Goal: Navigation & Orientation: Find specific page/section

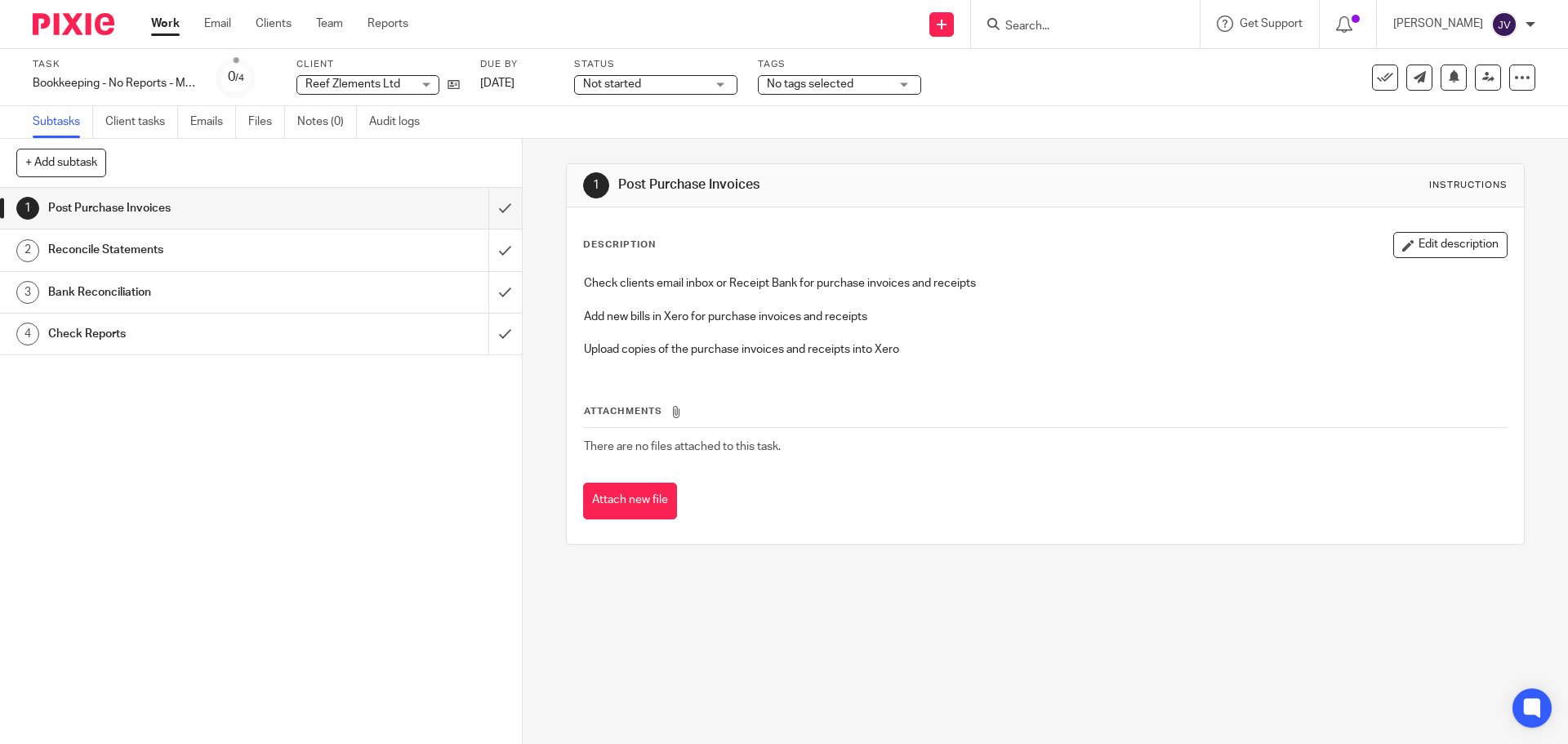
click at [76, 32] on img at bounding box center [74, 24] width 82 height 22
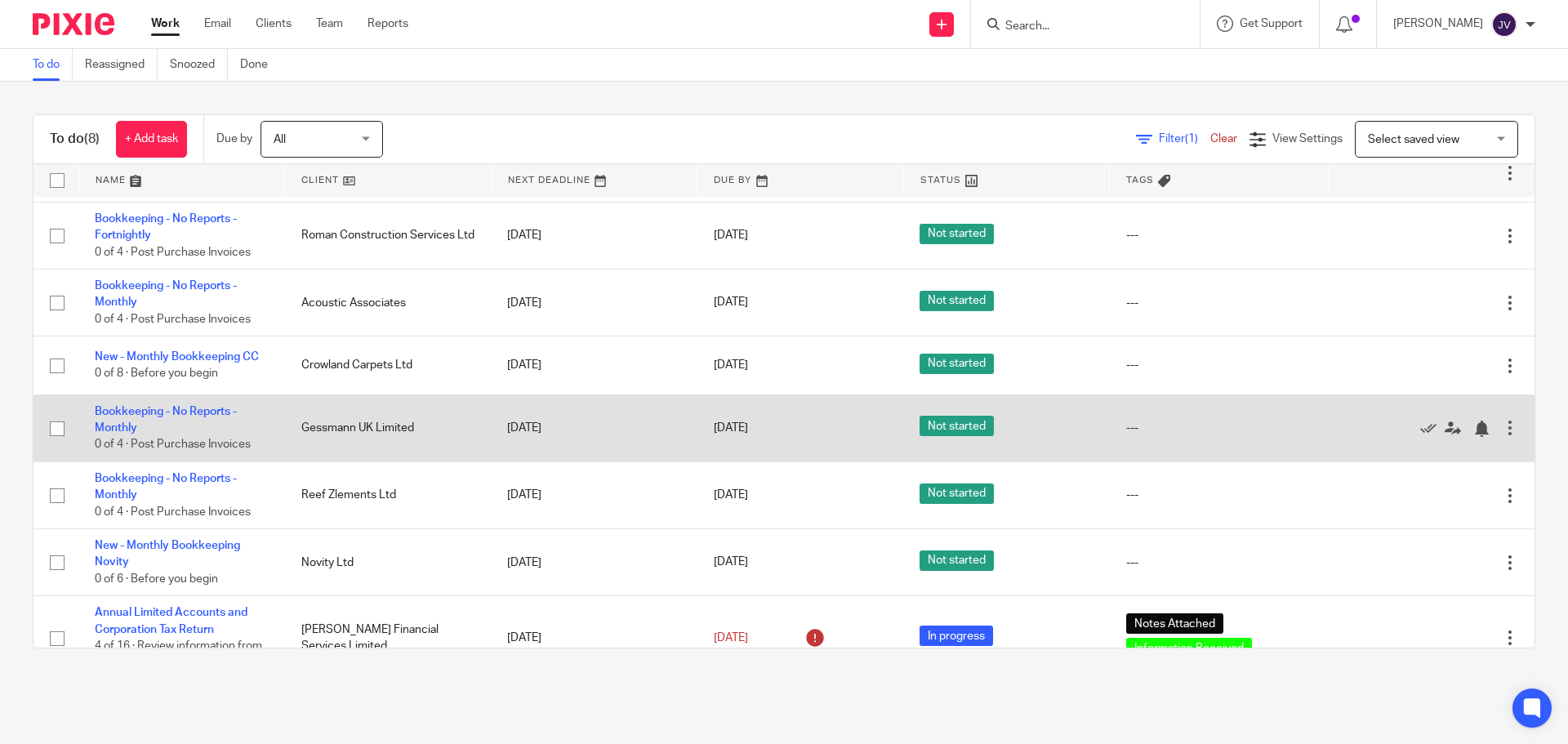
scroll to position [82, 0]
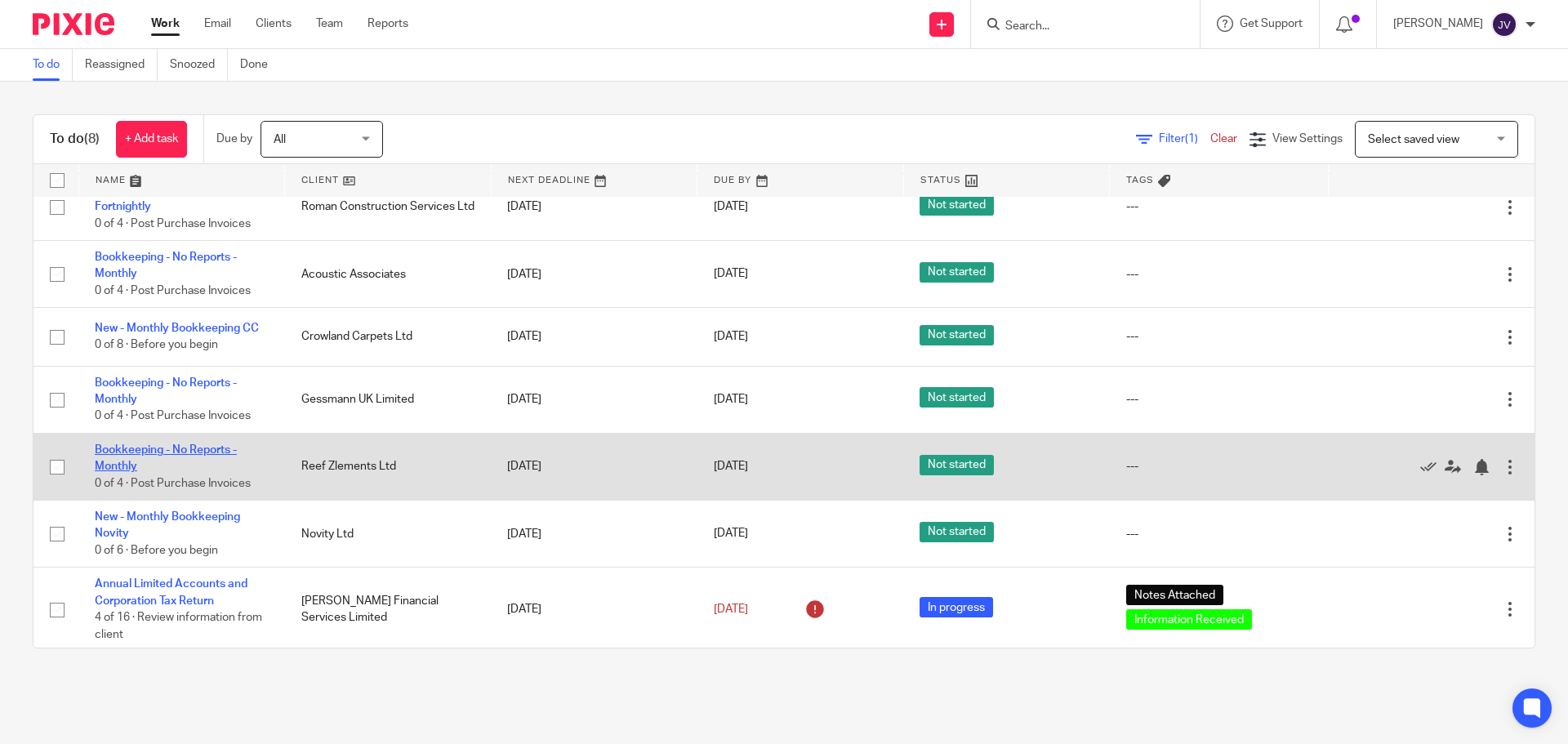
click at [219, 451] on link "Bookkeeping - No Reports - Monthly" at bounding box center [166, 458] width 142 height 28
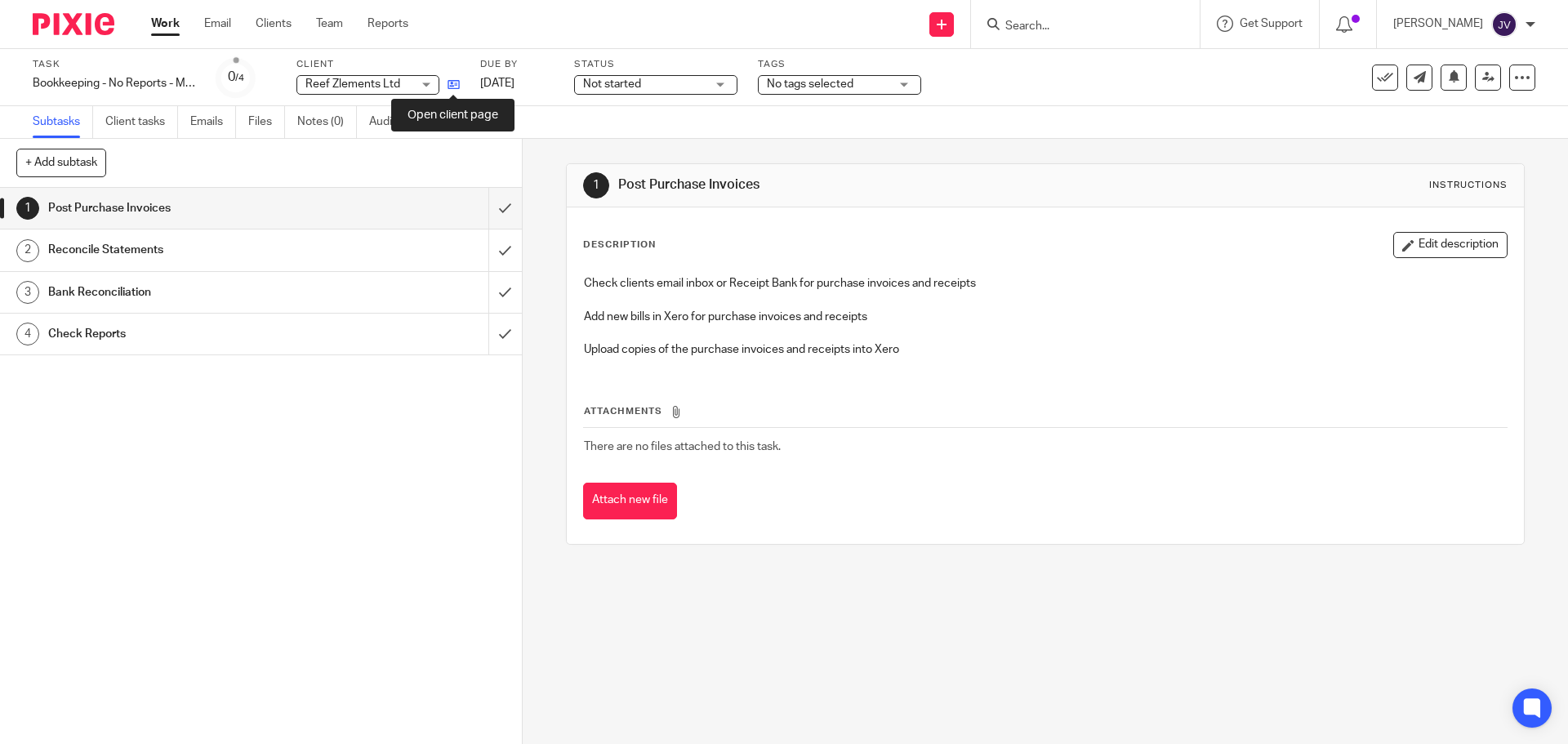
click at [459, 81] on icon at bounding box center [453, 84] width 12 height 12
click at [40, 5] on div at bounding box center [67, 24] width 135 height 48
click at [78, 24] on img at bounding box center [74, 24] width 82 height 22
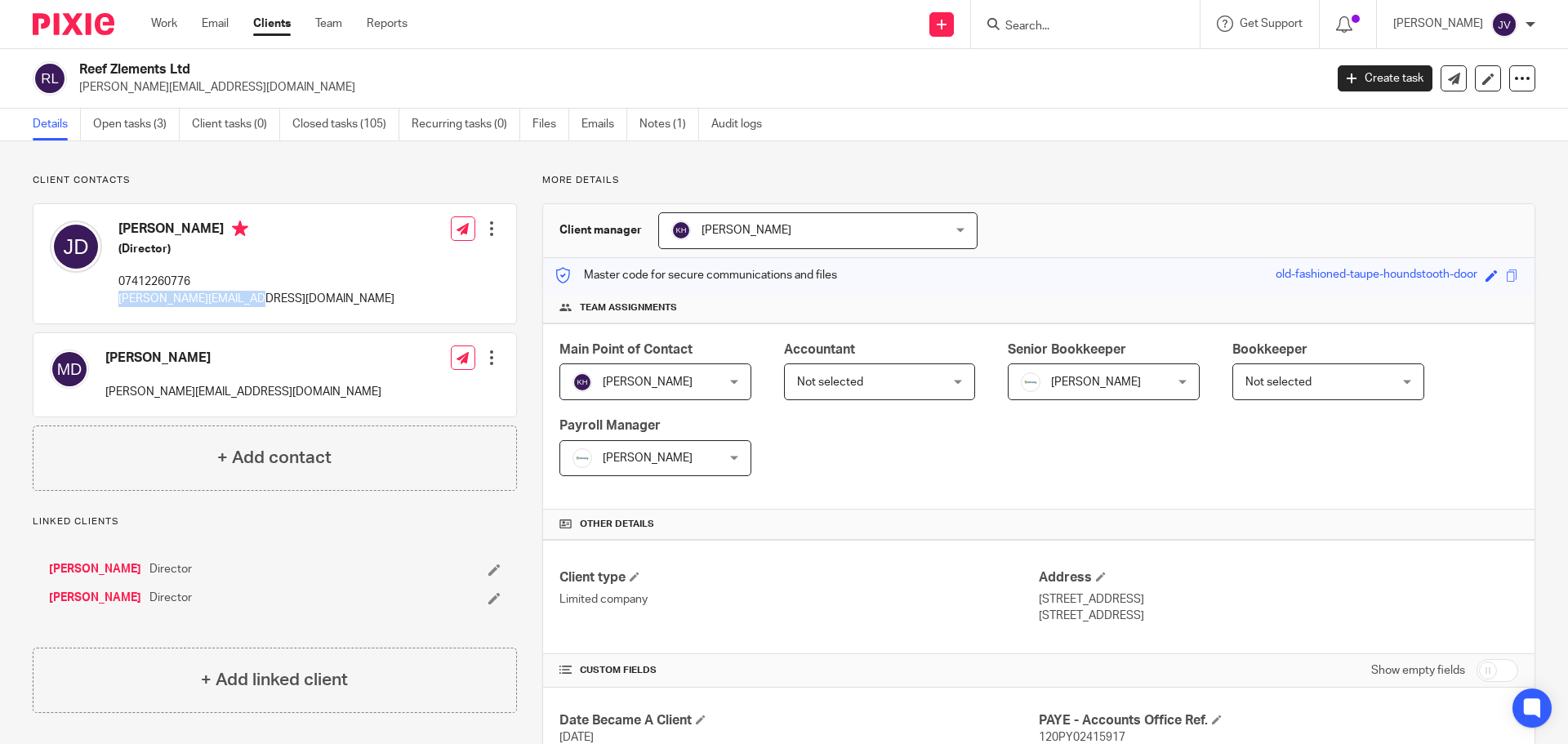
drag, startPoint x: 277, startPoint y: 299, endPoint x: 312, endPoint y: 253, distance: 57.8
click at [301, 264] on div "[PERSON_NAME] (Director) 07412260776 [PERSON_NAME][EMAIL_ADDRESS][DOMAIN_NAME] …" at bounding box center [275, 264] width 483 height 119
click at [584, 127] on link "Emails" at bounding box center [603, 124] width 45 height 32
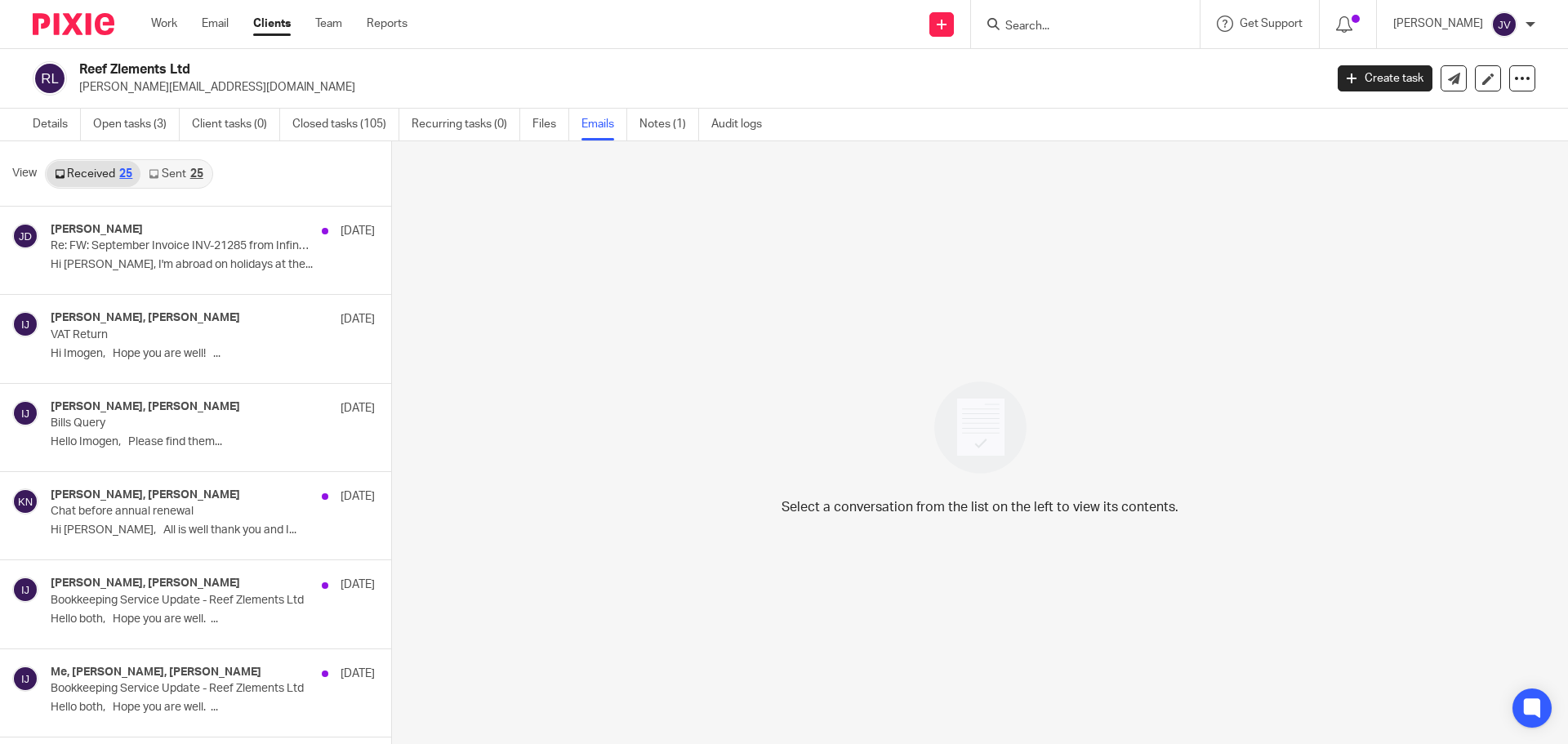
click at [154, 178] on icon at bounding box center [154, 174] width 10 height 10
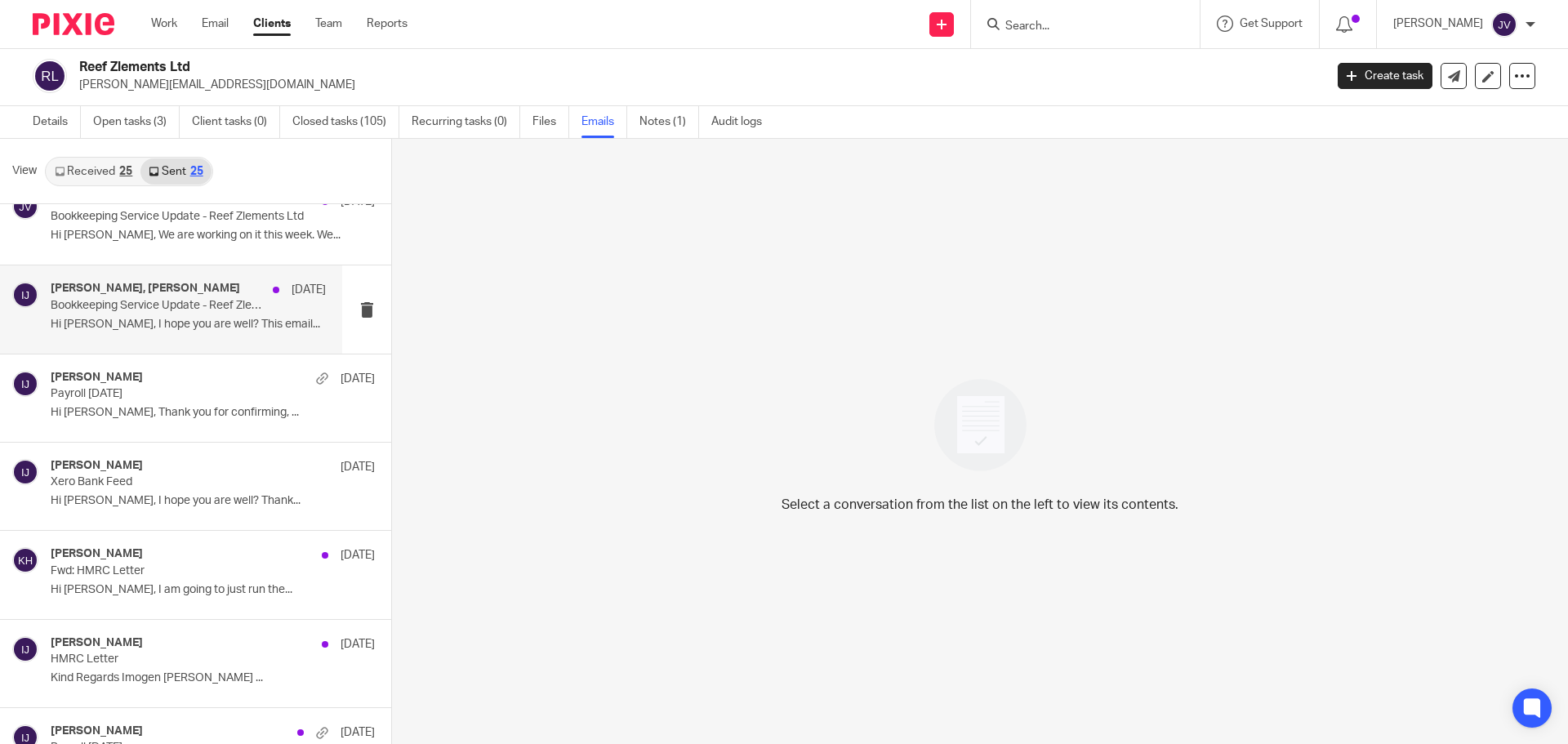
scroll to position [571, 0]
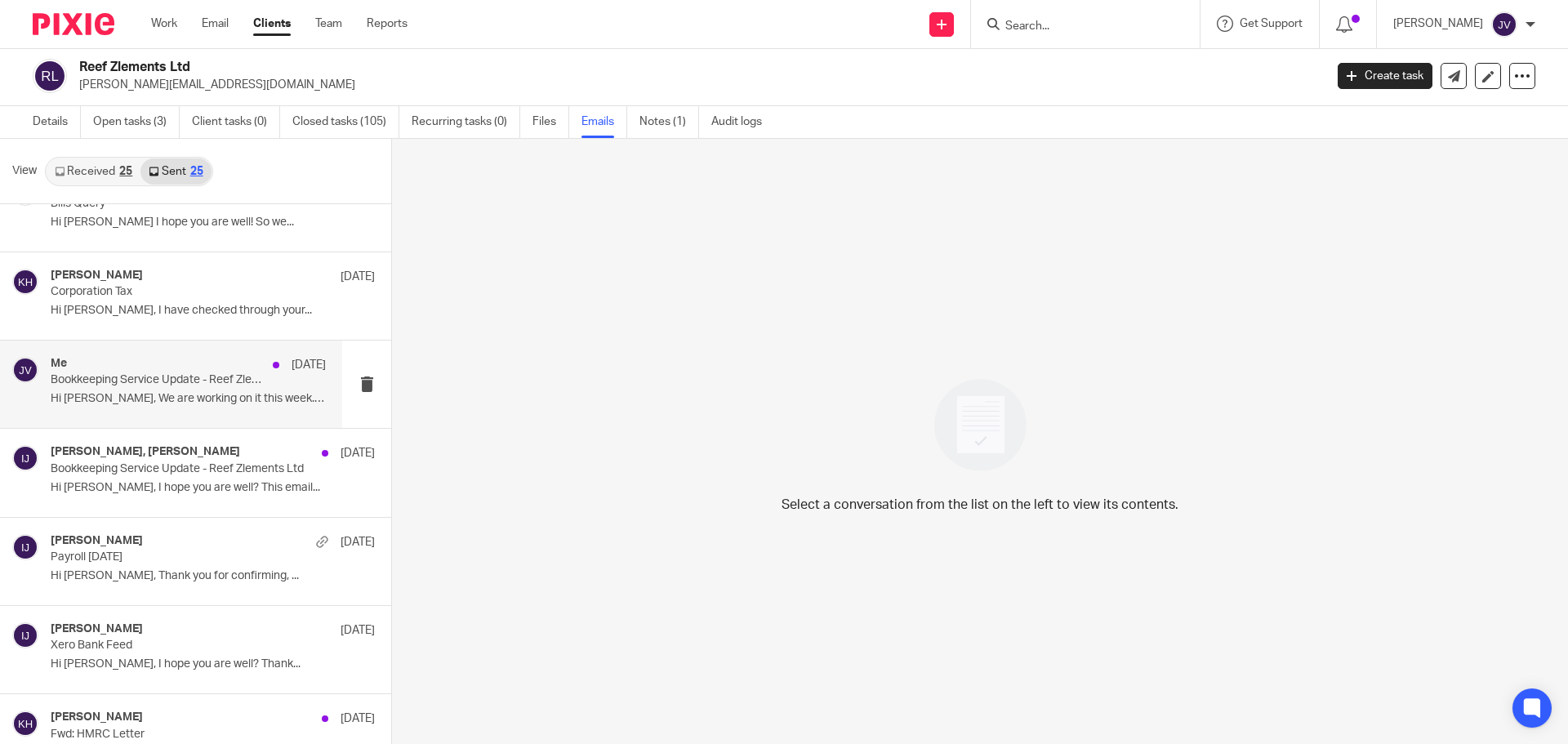
click at [164, 379] on p "Bookkeeping Service Update - Reef Zlements Ltd" at bounding box center [160, 379] width 221 height 14
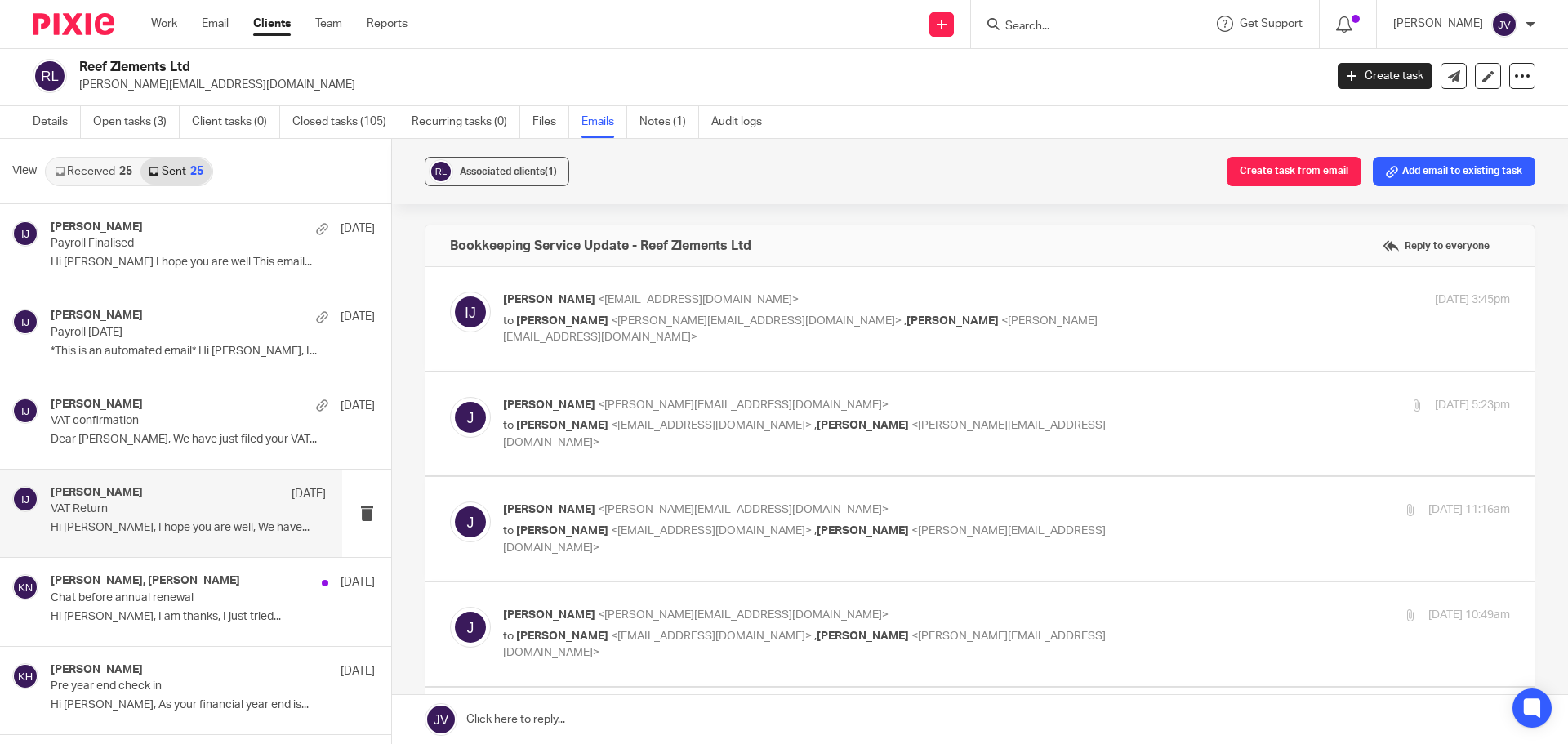
scroll to position [0, 0]
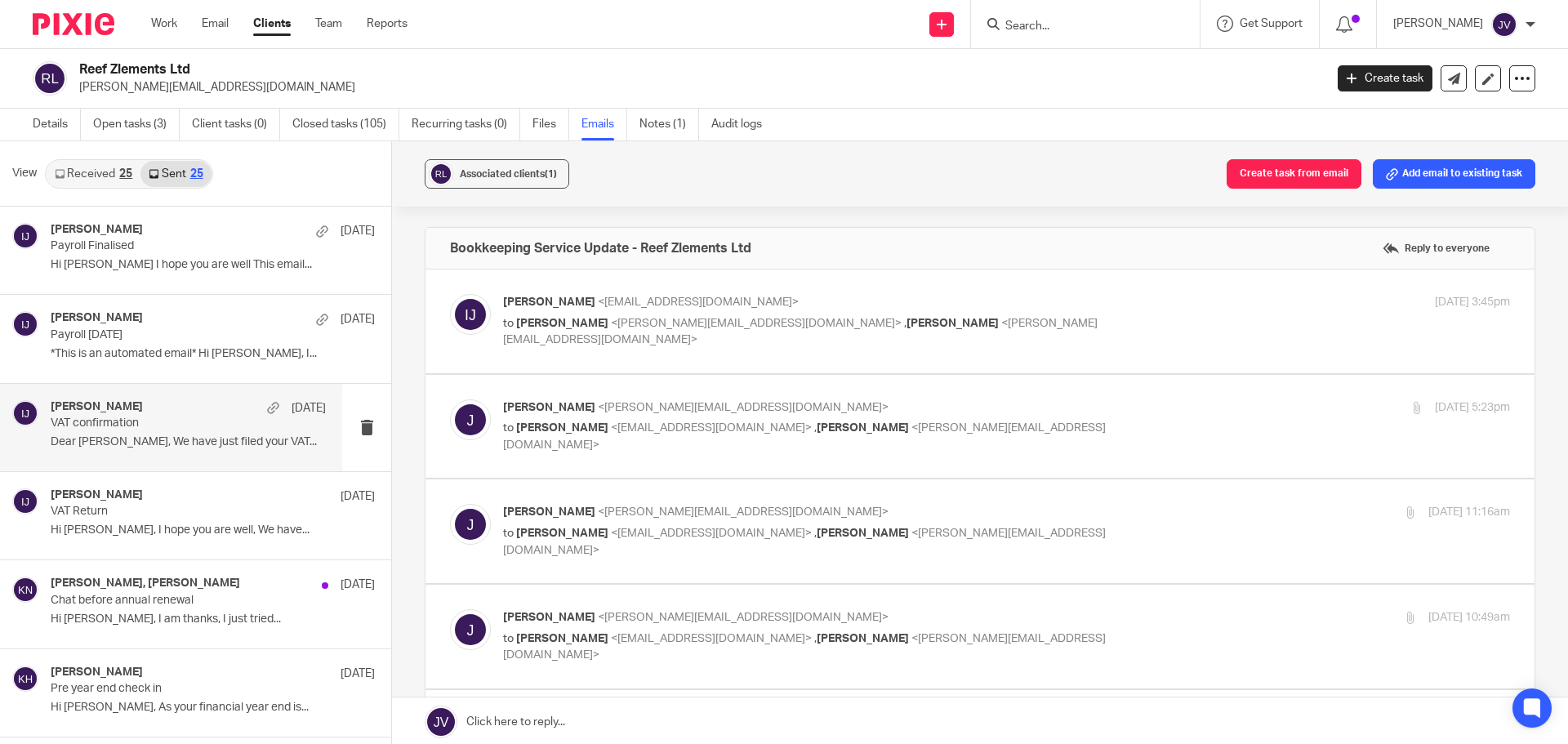
click at [175, 442] on p "Dear Jose, We have just filed your VAT..." at bounding box center [188, 442] width 275 height 14
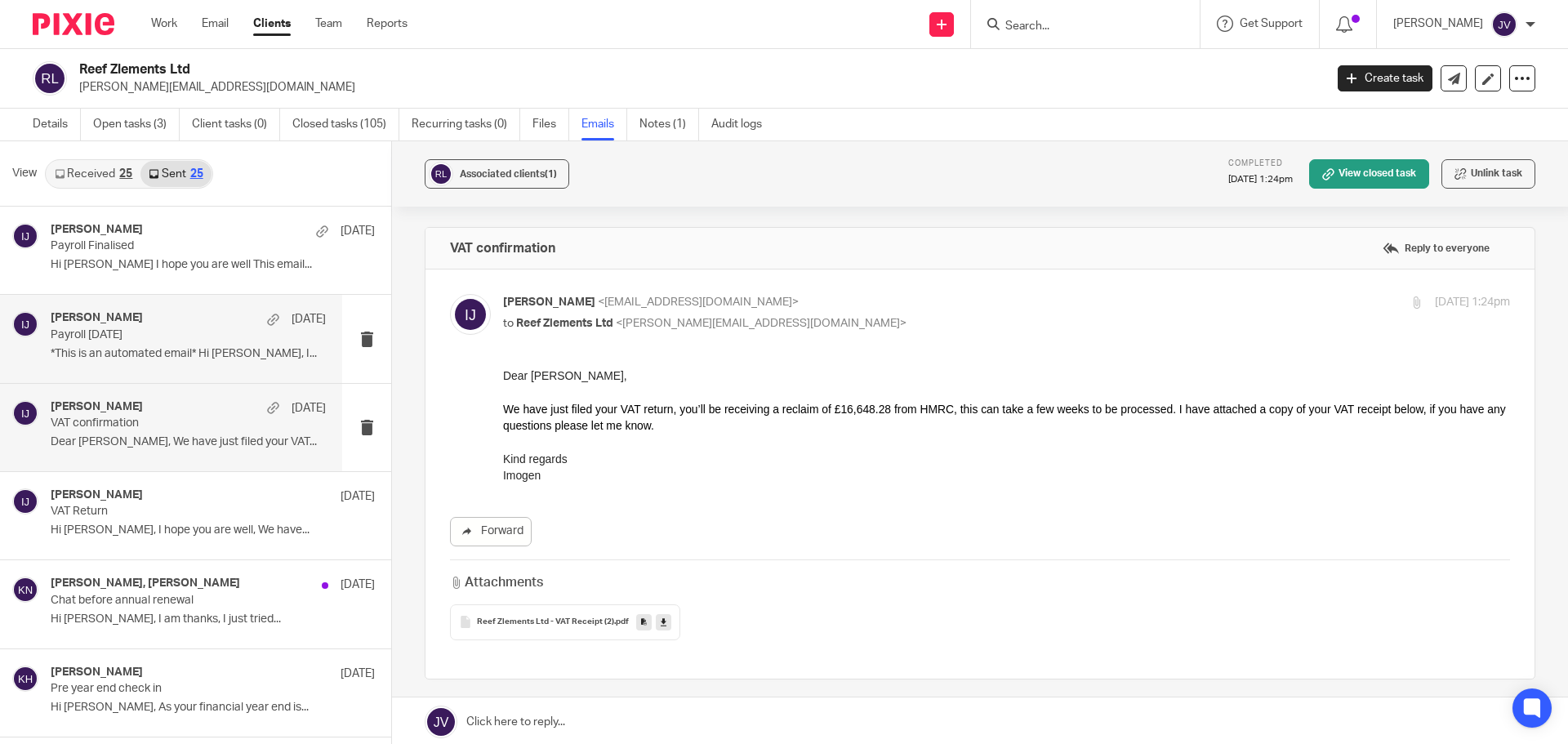
click at [162, 372] on div "Imogen Jarvis 22 Aug Payroll August 2025 *This is an automated email* Hi Jose, …" at bounding box center [171, 339] width 342 height 88
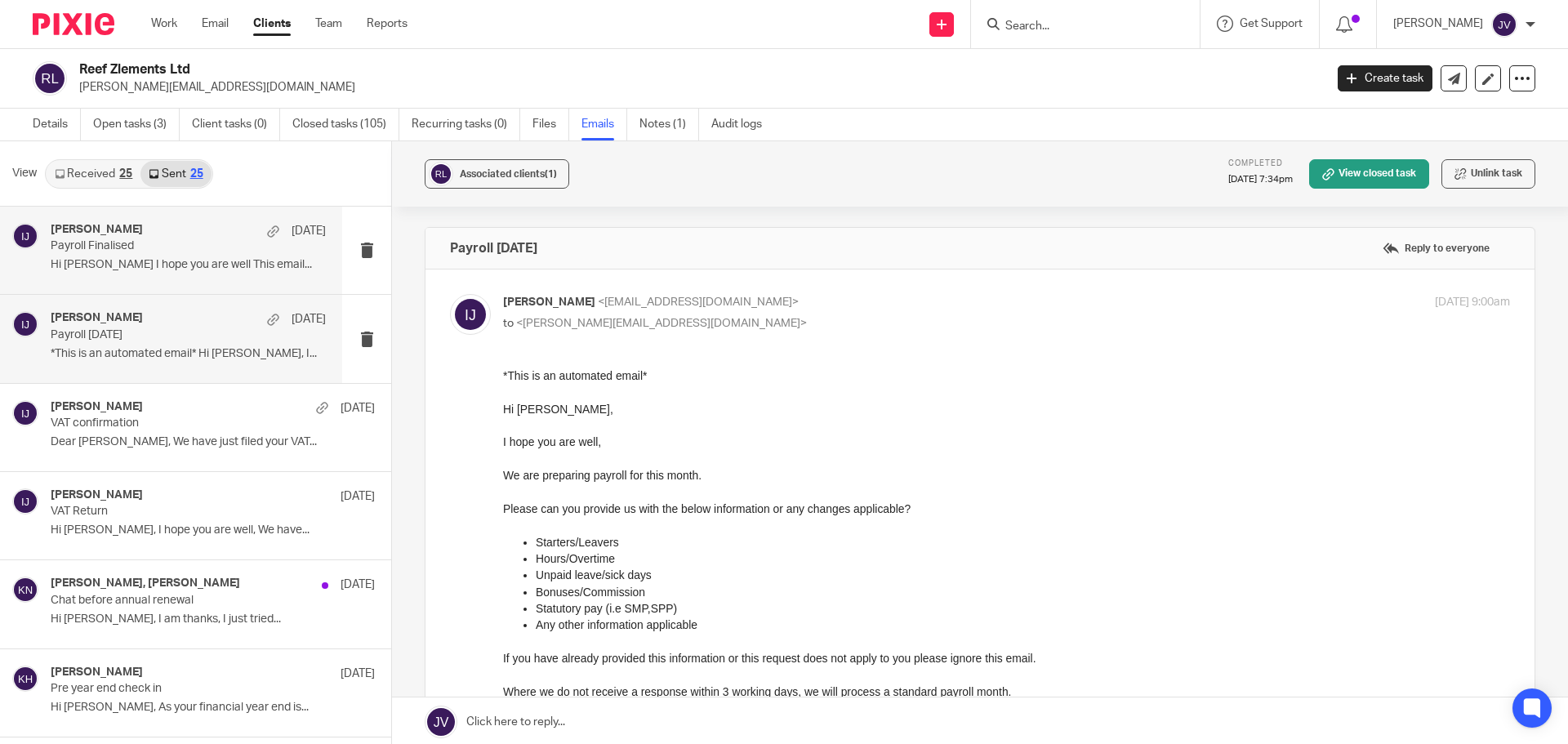
click at [198, 235] on div "Imogen Jarvis 28 Aug" at bounding box center [188, 231] width 275 height 17
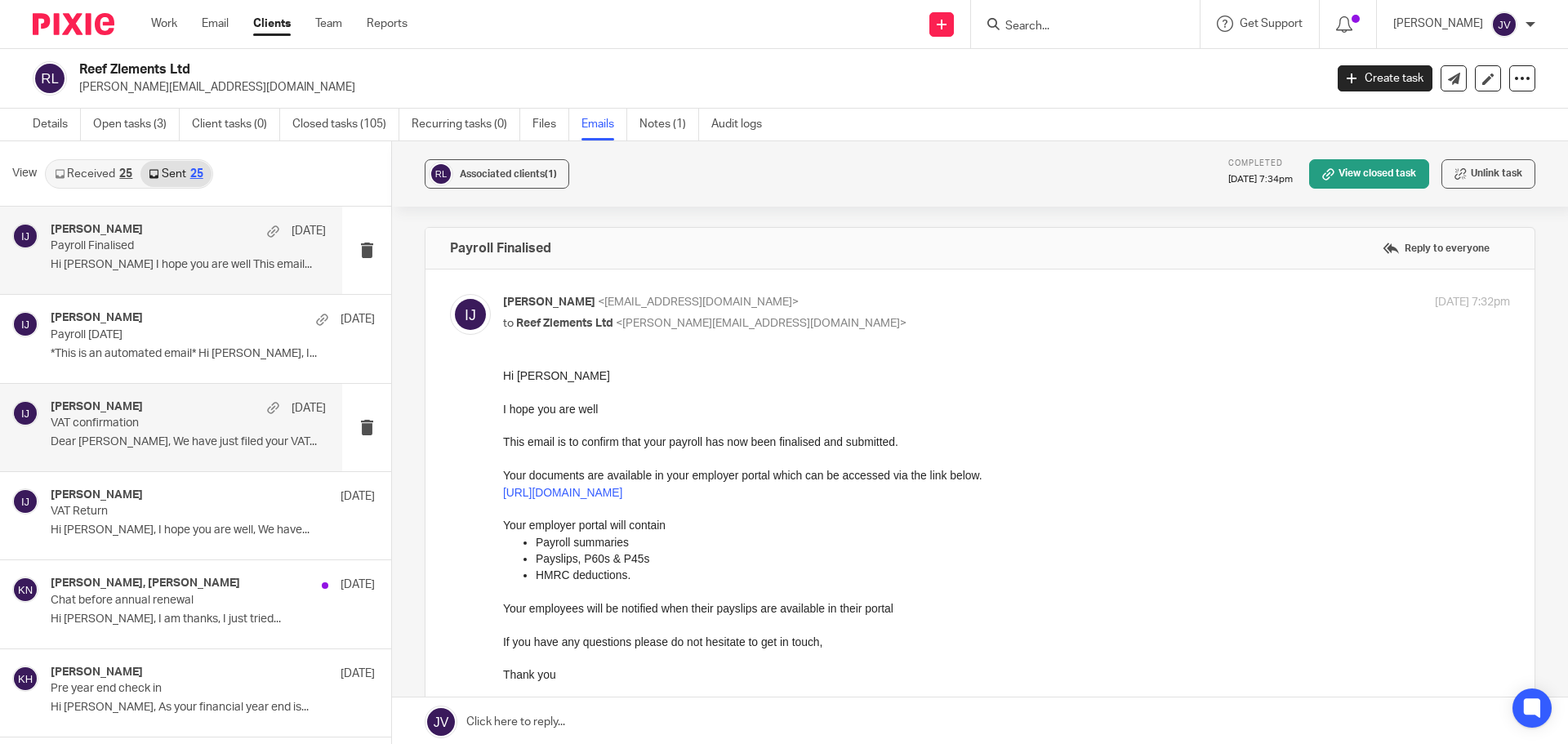
click at [181, 443] on p "Dear Jose, We have just filed your VAT..." at bounding box center [188, 442] width 275 height 14
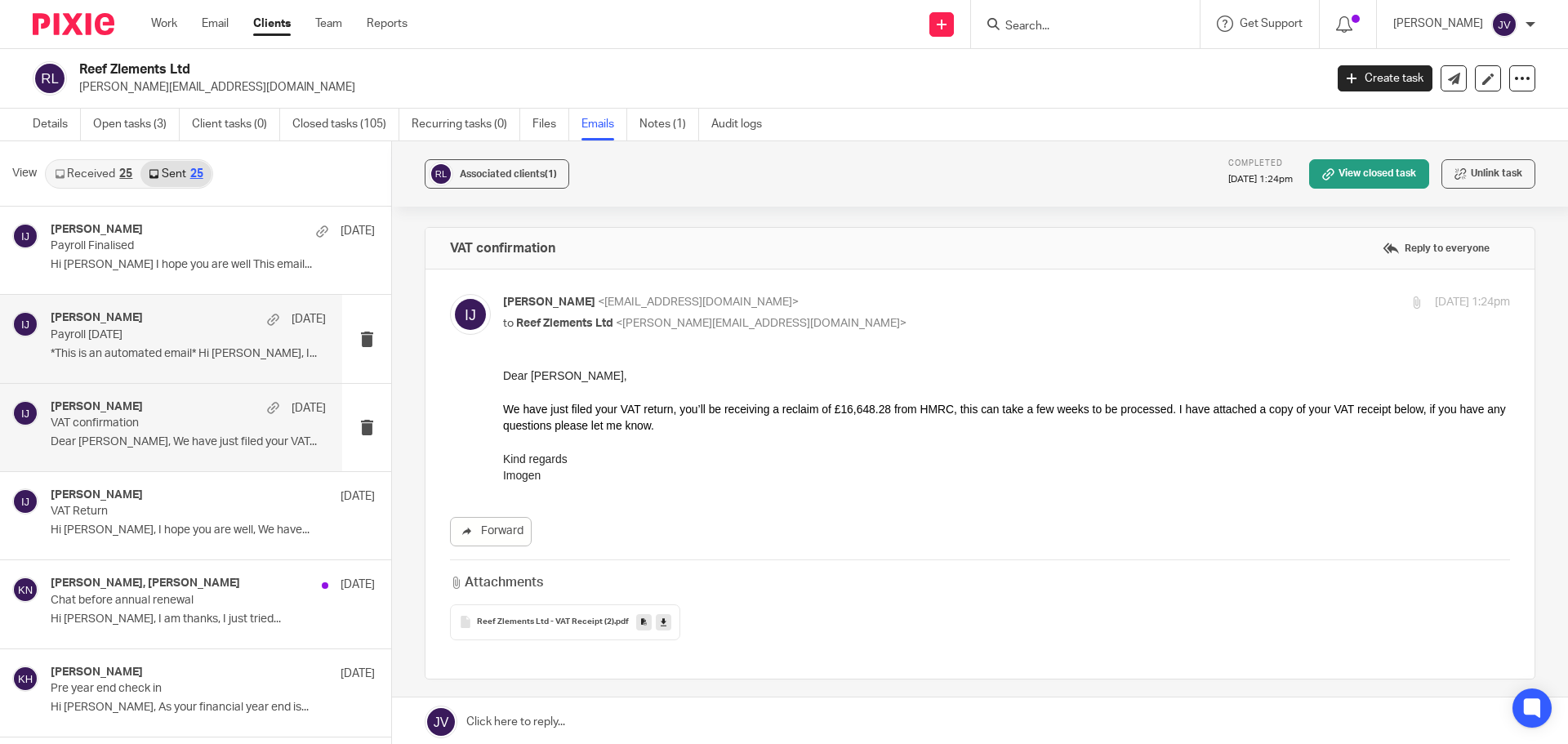
click at [177, 355] on p "*This is an automated email* Hi Jose, I..." at bounding box center [188, 354] width 275 height 14
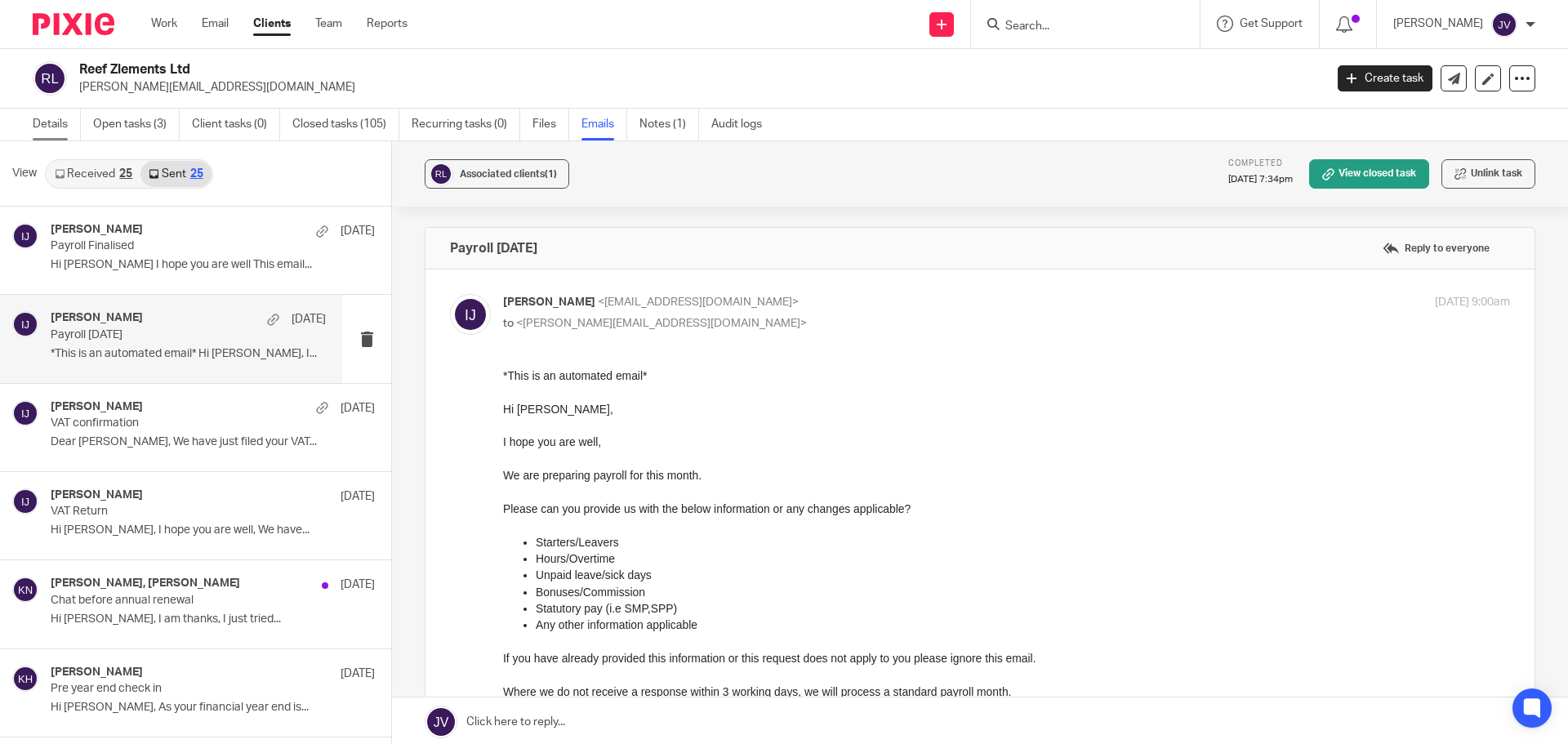
click at [60, 120] on link "Details" at bounding box center [57, 124] width 48 height 32
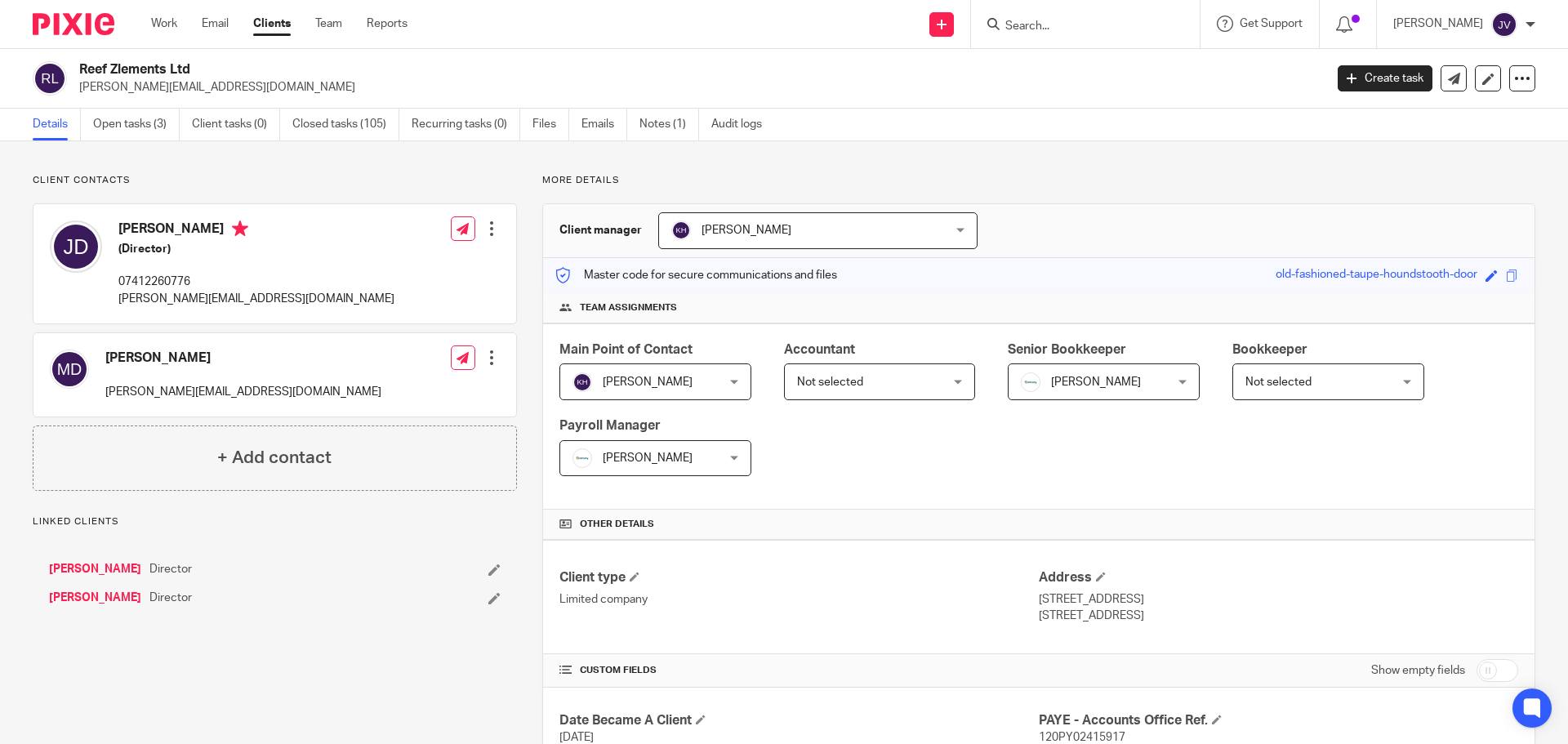
click at [76, 83] on div "Reef Zlements Ltd jose@reef-zlements.com" at bounding box center [673, 78] width 1280 height 34
drag, startPoint x: 0, startPoint y: 0, endPoint x: 79, endPoint y: 83, distance: 114.6
click at [79, 83] on div "Reef Zlements Ltd jose@reef-zlements.com" at bounding box center [673, 78] width 1280 height 34
click at [79, 83] on p "jose@reef-zlements.com" at bounding box center [696, 88] width 1234 height 17
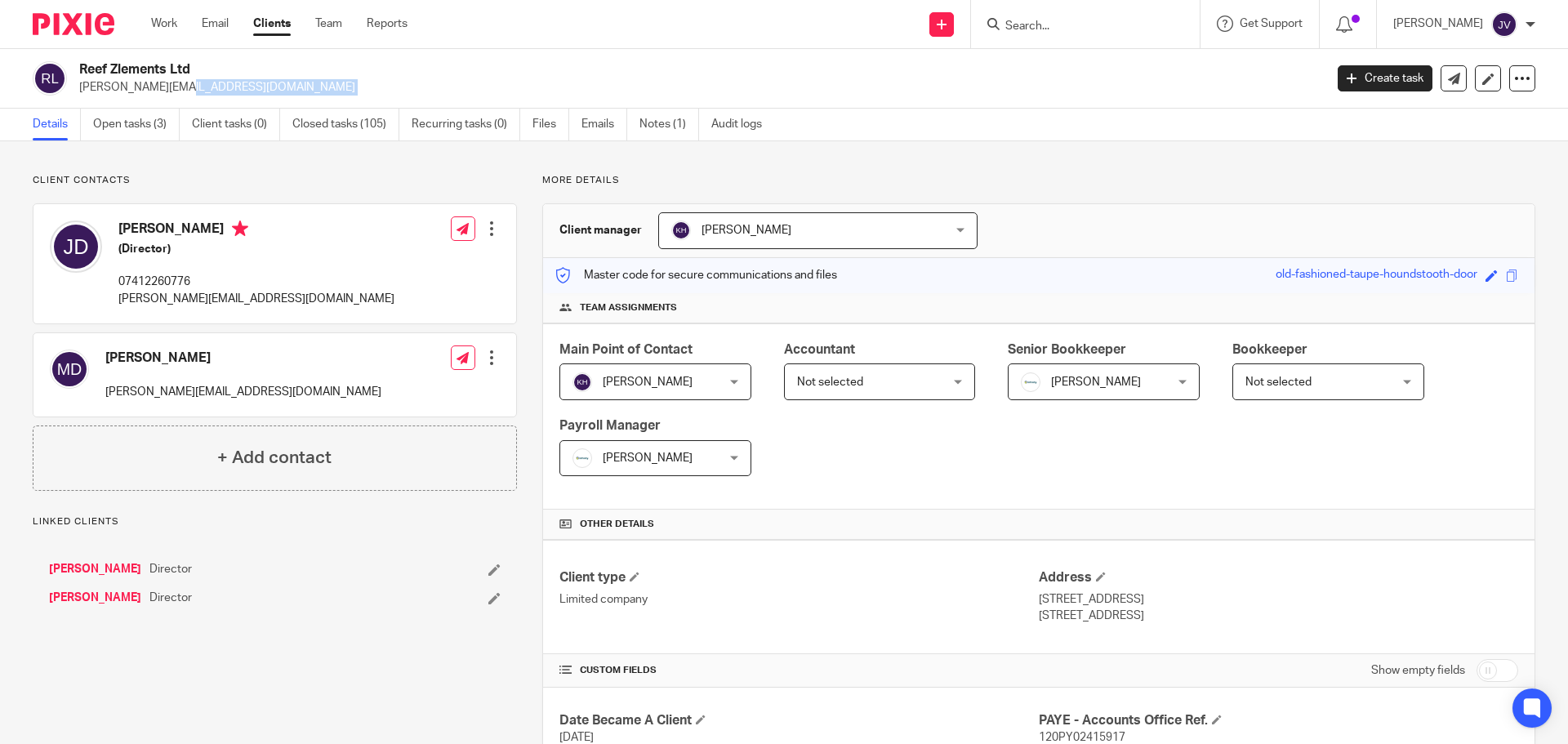
click at [79, 83] on p "jose@reef-zlements.com" at bounding box center [696, 88] width 1234 height 17
click at [69, 25] on img at bounding box center [74, 24] width 82 height 22
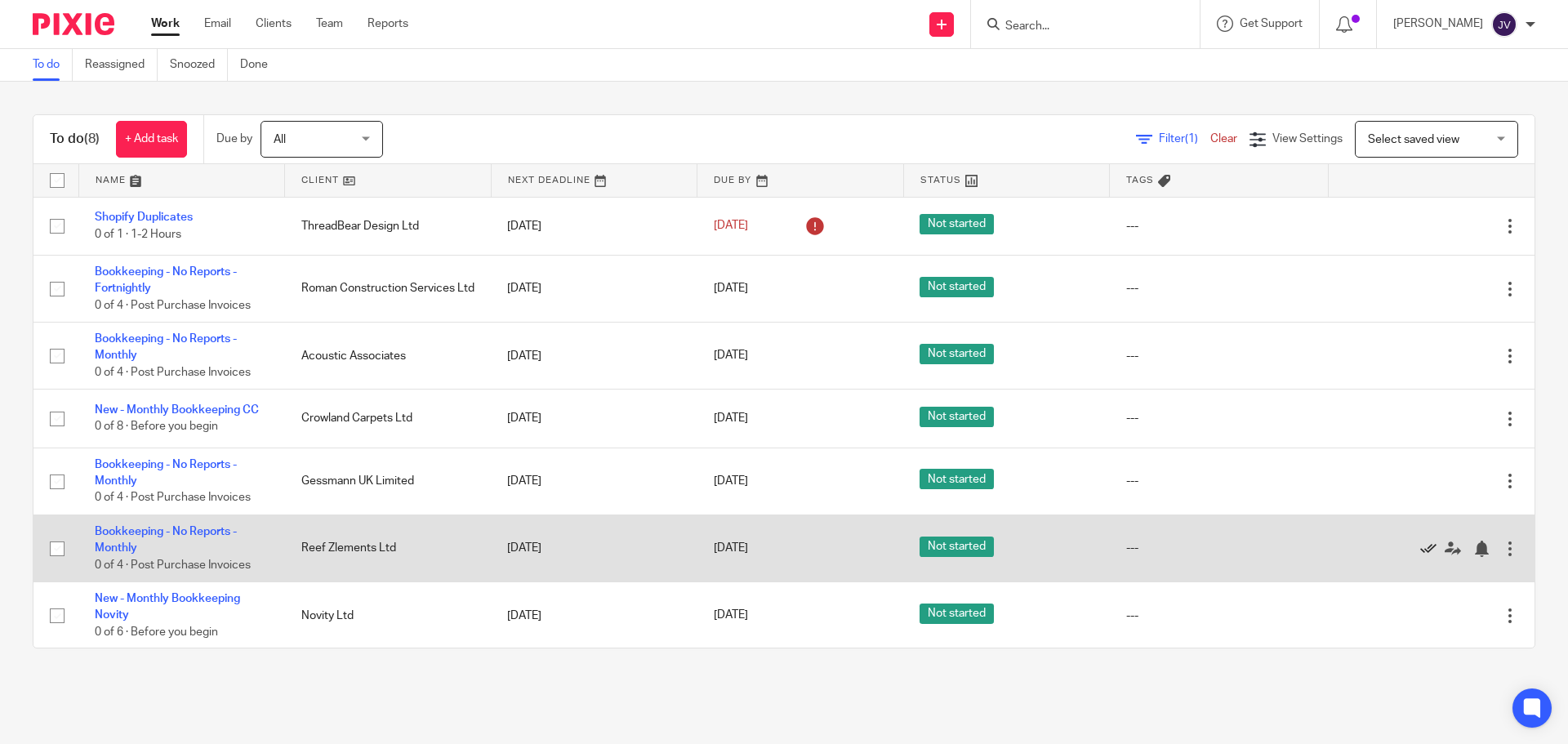
click at [1420, 550] on icon at bounding box center [1428, 549] width 17 height 17
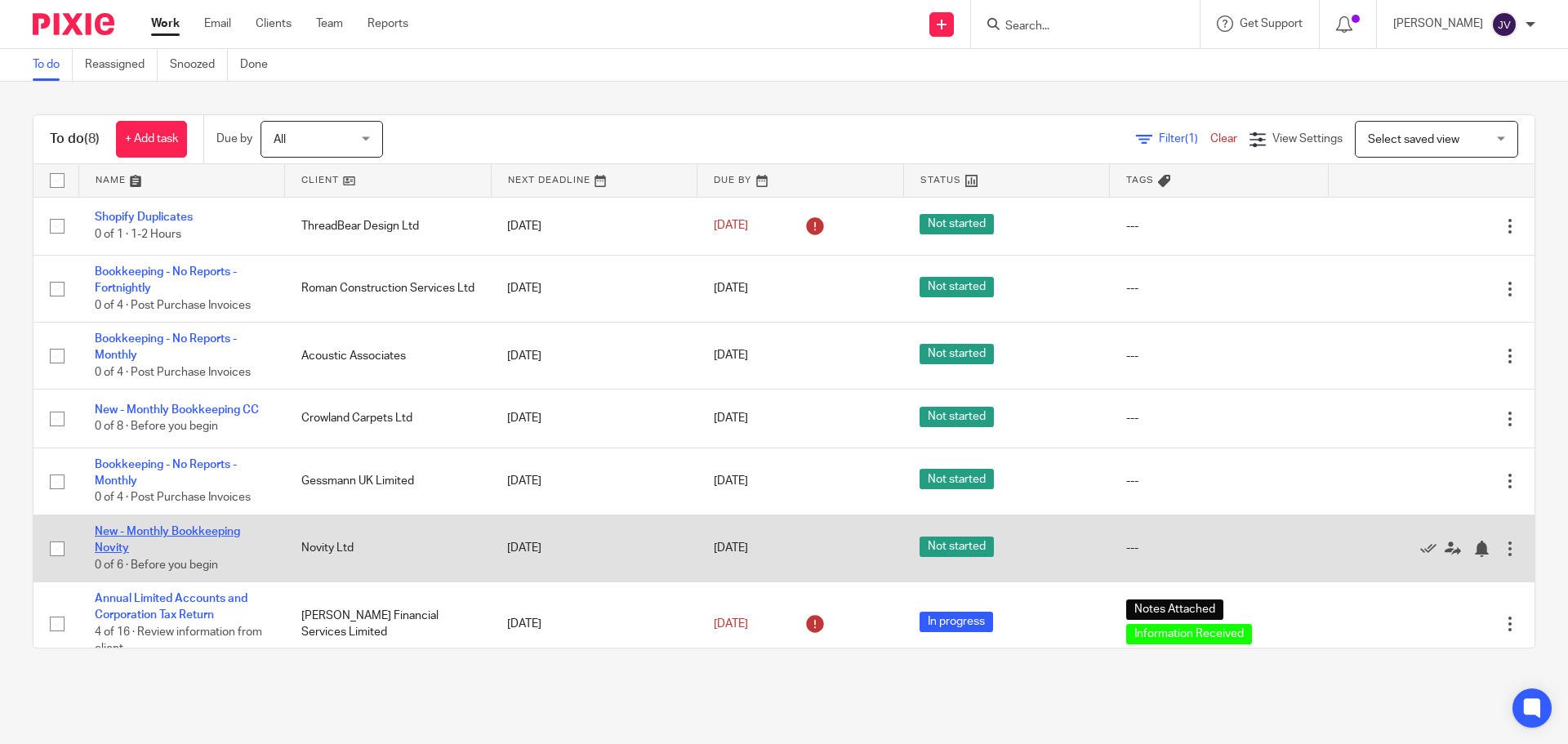
click at [207, 537] on link "New - Monthly Bookkeeping Novity" at bounding box center [168, 540] width 145 height 28
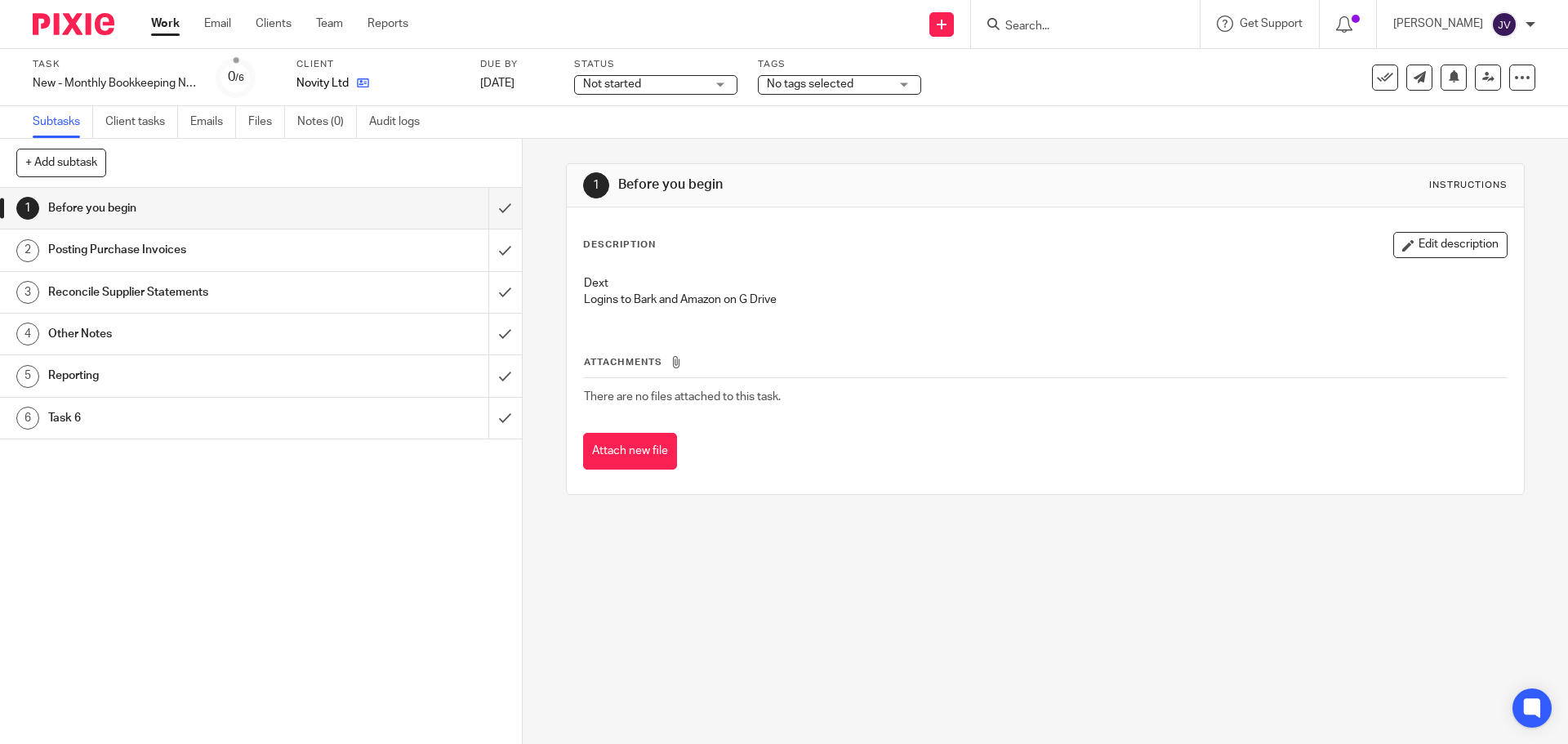
click at [367, 75] on link at bounding box center [359, 83] width 21 height 17
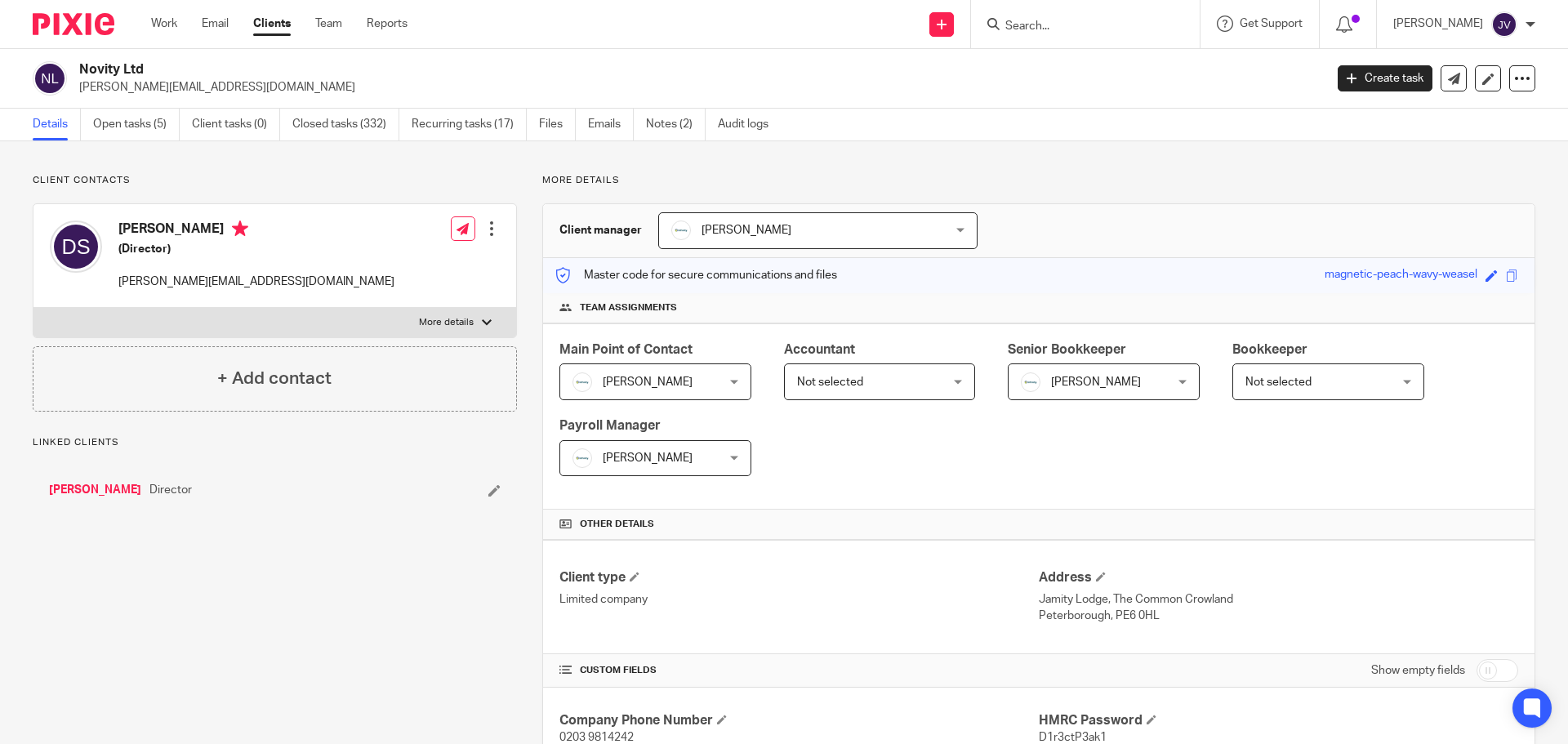
click at [112, 498] on link "[PERSON_NAME]" at bounding box center [95, 490] width 93 height 17
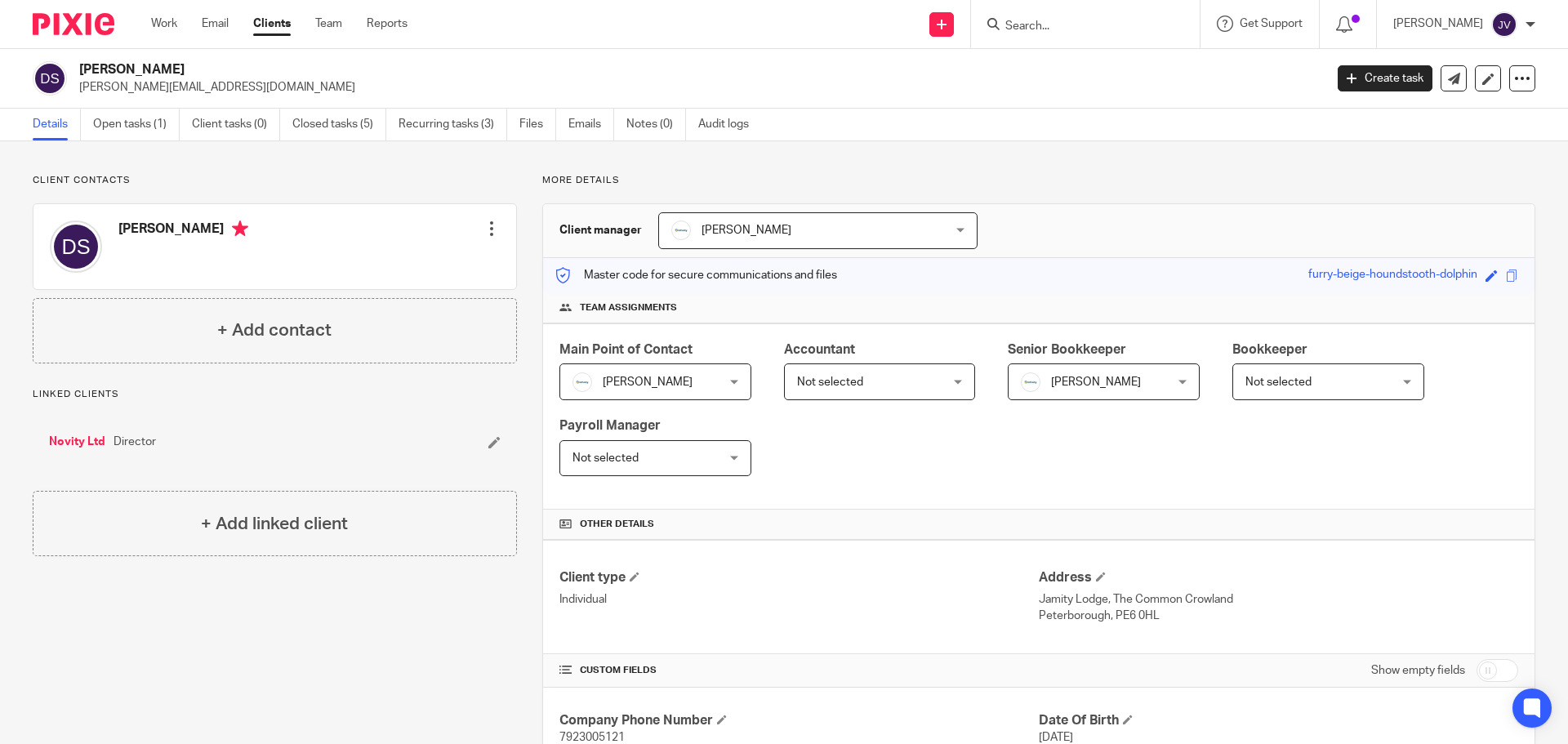
click at [94, 434] on link "Novity Ltd" at bounding box center [77, 442] width 56 height 17
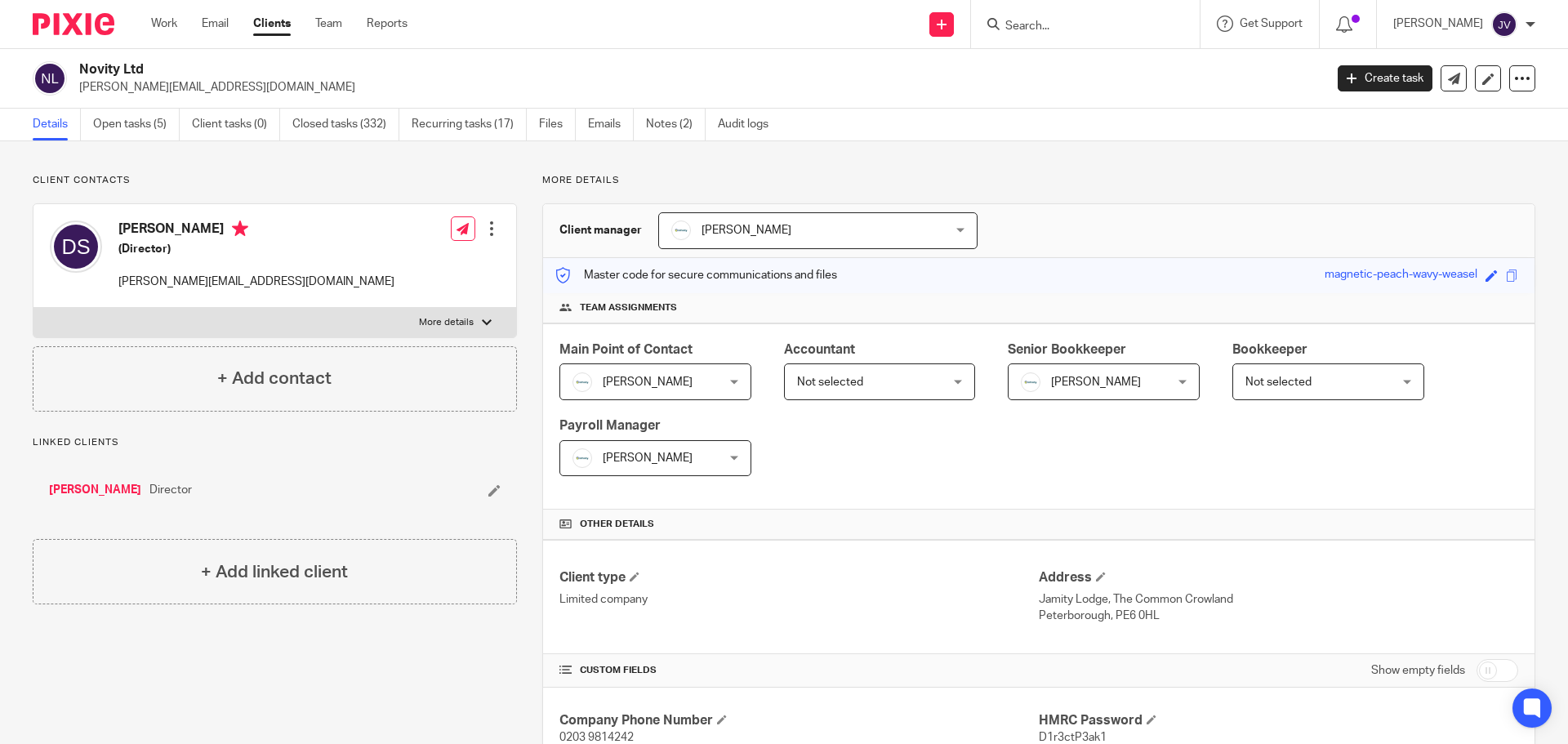
click at [90, 17] on img at bounding box center [74, 24] width 82 height 22
